Goal: Task Accomplishment & Management: Use online tool/utility

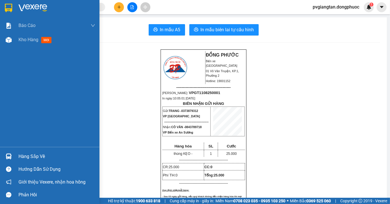
click at [6, 5] on img at bounding box center [8, 8] width 7 height 9
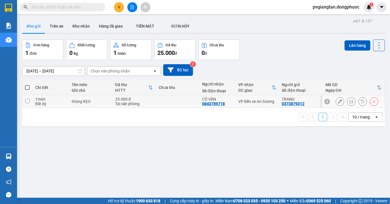
click at [257, 101] on div "VP Bến xe An Sương" at bounding box center [258, 101] width 38 height 5
checkbox input "true"
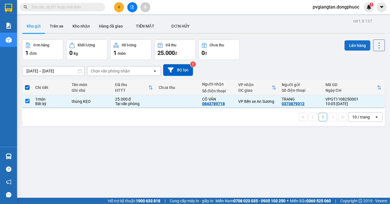
click at [352, 46] on button "Lên hàng" at bounding box center [358, 45] width 26 height 10
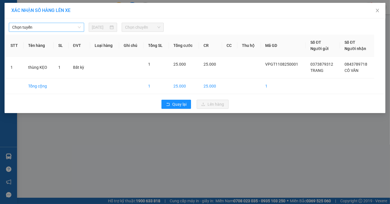
click at [73, 26] on span "Chọn tuyến" at bounding box center [46, 27] width 69 height 9
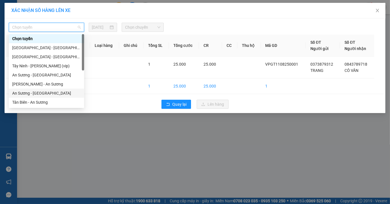
scroll to position [63, 0]
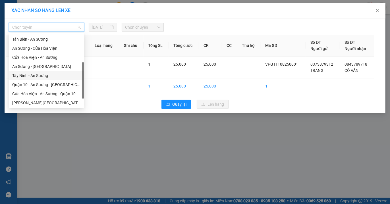
click at [39, 77] on div "Tây Ninh - An Sương" at bounding box center [46, 76] width 69 height 6
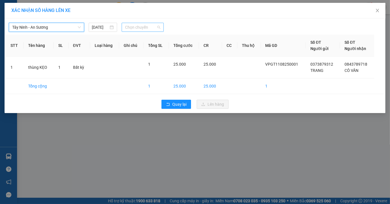
click at [158, 31] on span "Chọn chuyến" at bounding box center [142, 27] width 35 height 9
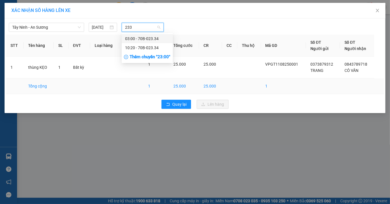
type input "2334"
click at [150, 45] on div "10:20 - 70B-023.34" at bounding box center [147, 48] width 44 height 6
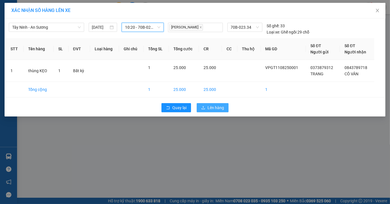
click at [216, 107] on span "Lên hàng" at bounding box center [216, 108] width 16 height 6
